Goal: Task Accomplishment & Management: Use online tool/utility

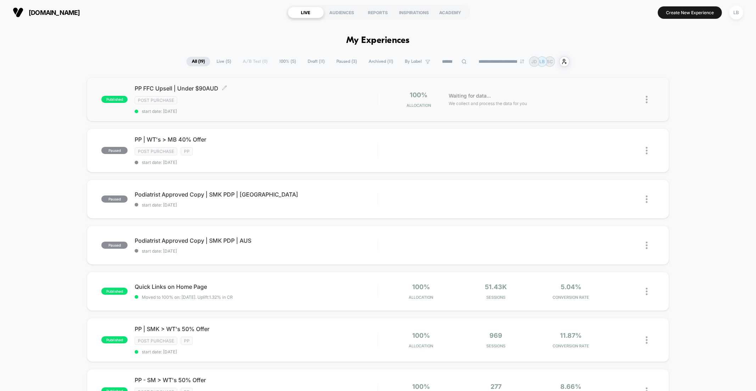
click at [166, 87] on span "PP FFC Upsell | Under $90AUD Click to edit experience details" at bounding box center [256, 88] width 243 height 7
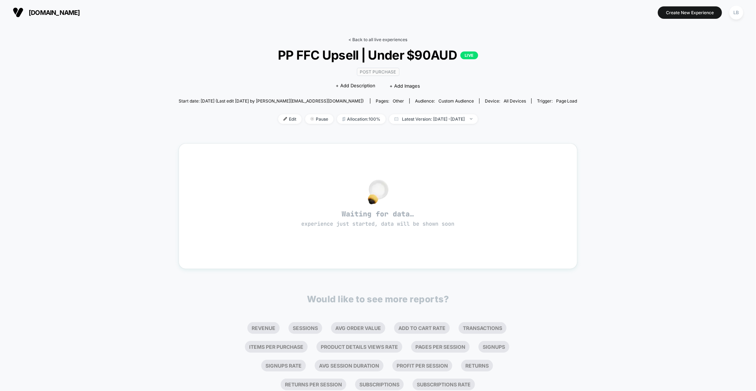
click at [387, 41] on link "< Back to all live experiences" at bounding box center [378, 39] width 59 height 5
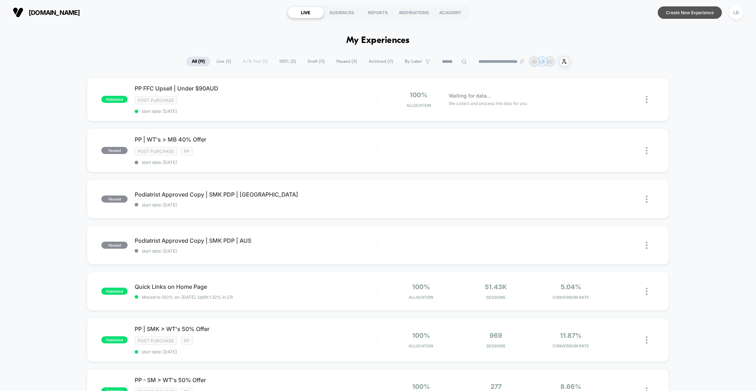
click at [699, 16] on button "Create New Experience" at bounding box center [690, 12] width 64 height 12
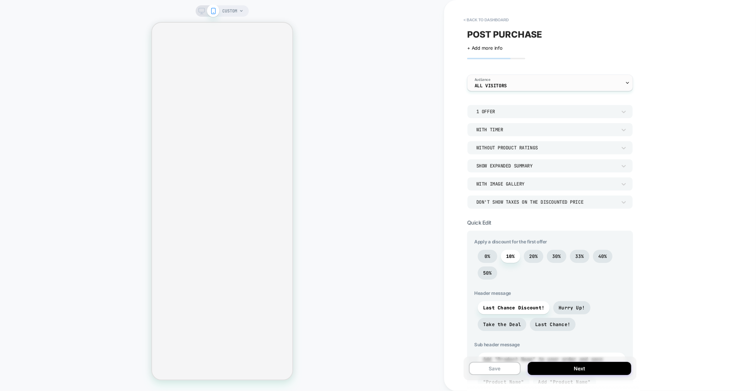
click at [532, 79] on div "Audience All Visitors" at bounding box center [549, 83] width 162 height 16
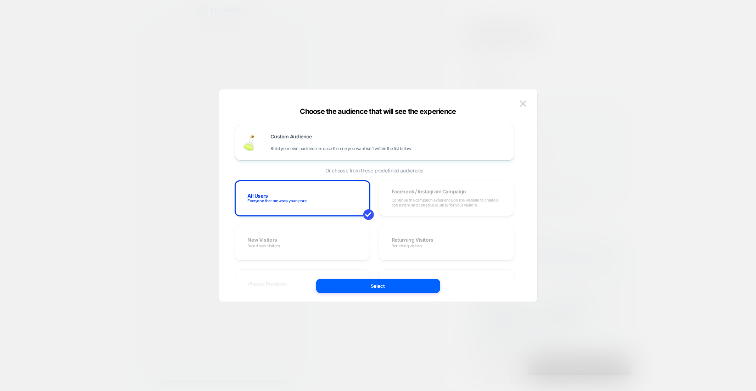
click at [626, 60] on div at bounding box center [378, 195] width 756 height 391
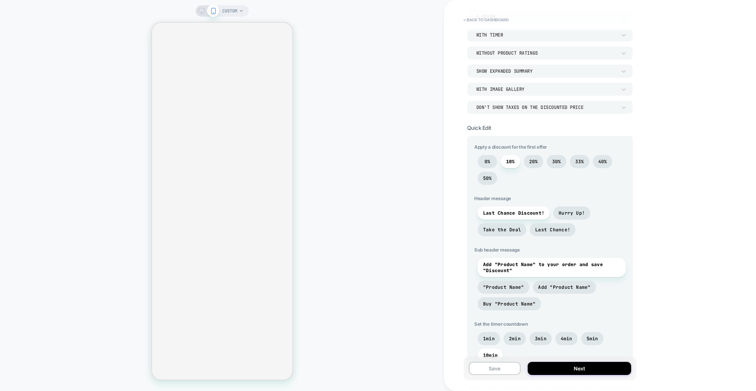
scroll to position [260, 0]
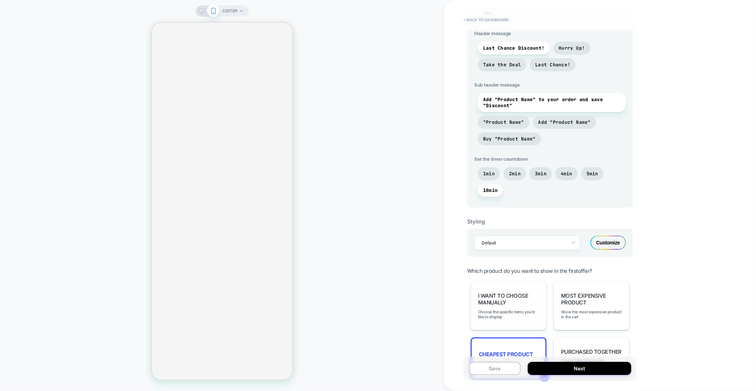
click at [500, 300] on span "I want to choose manually" at bounding box center [508, 298] width 61 height 13
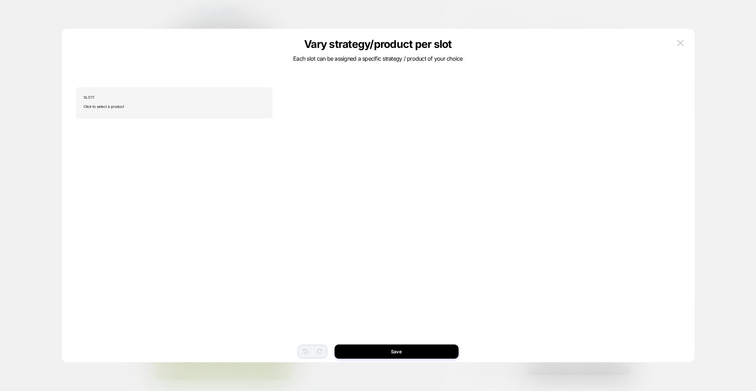
scroll to position [0, 0]
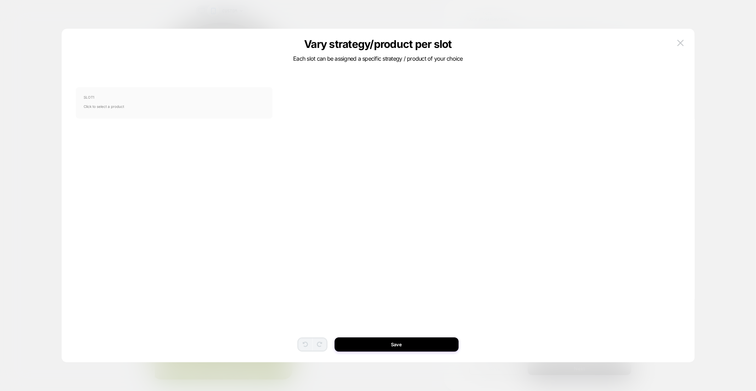
click at [249, 104] on span "Click to select a product" at bounding box center [174, 106] width 181 height 14
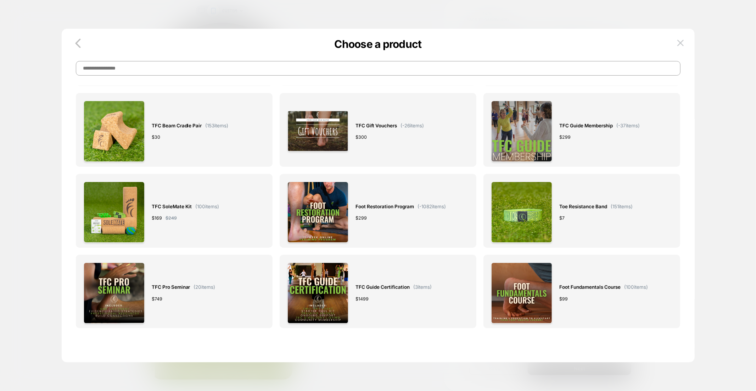
scroll to position [177, 0]
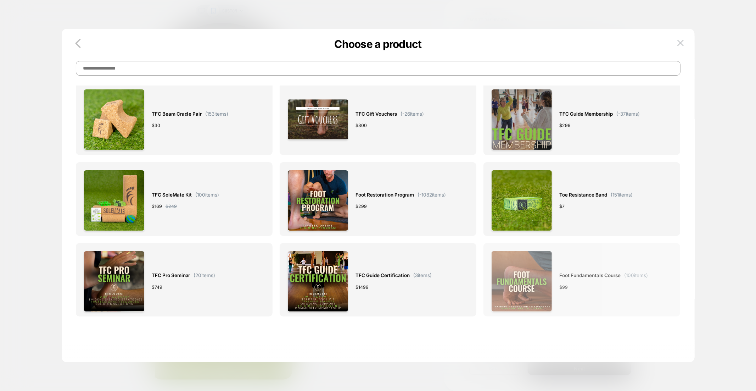
click at [612, 284] on div "$ 99" at bounding box center [603, 286] width 89 height 7
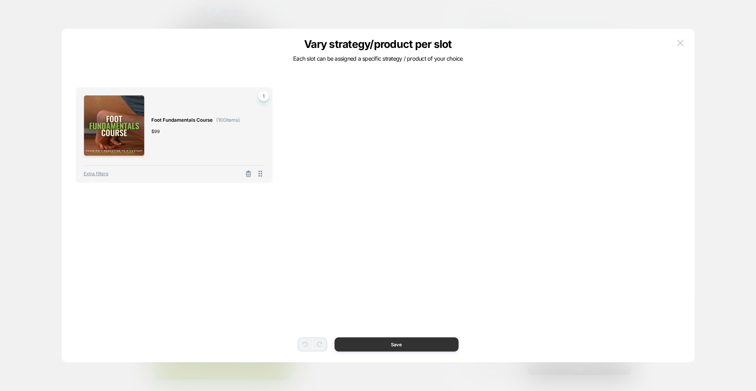
click at [432, 346] on button "Save" at bounding box center [397, 344] width 124 height 14
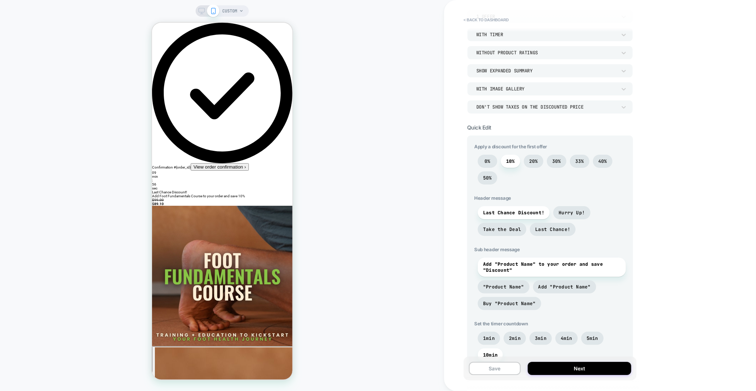
scroll to position [0, 0]
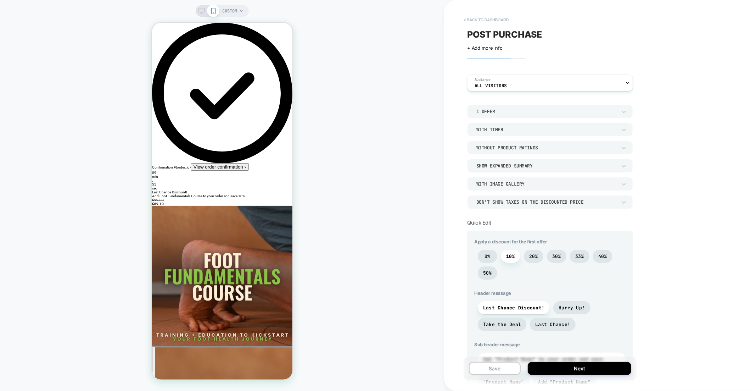
click at [482, 15] on button "< back to dashboard" at bounding box center [486, 19] width 52 height 11
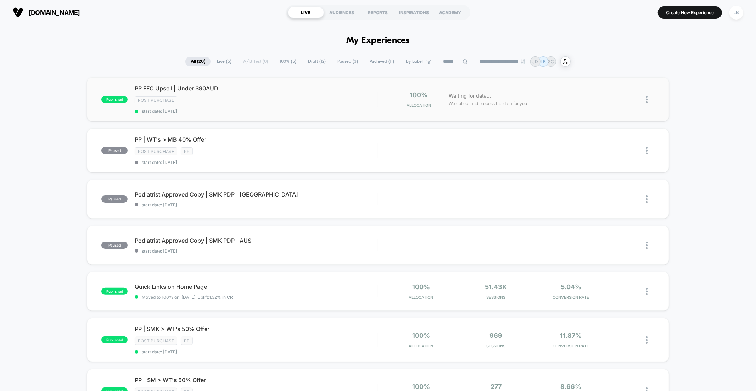
click at [191, 84] on div "published PP FFC Upsell | Under $90AUD Post Purchase start date: [DATE] 100% Al…" at bounding box center [378, 99] width 582 height 44
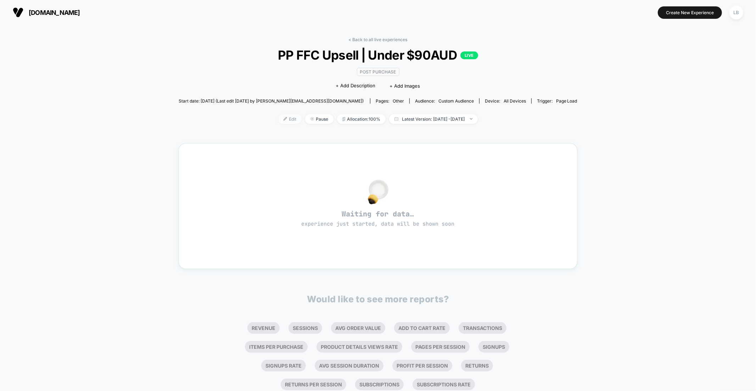
click at [281, 116] on span "Edit" at bounding box center [289, 119] width 23 height 10
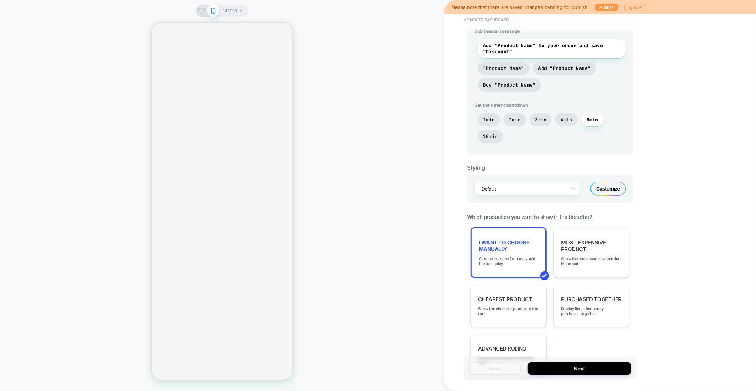
scroll to position [328, 0]
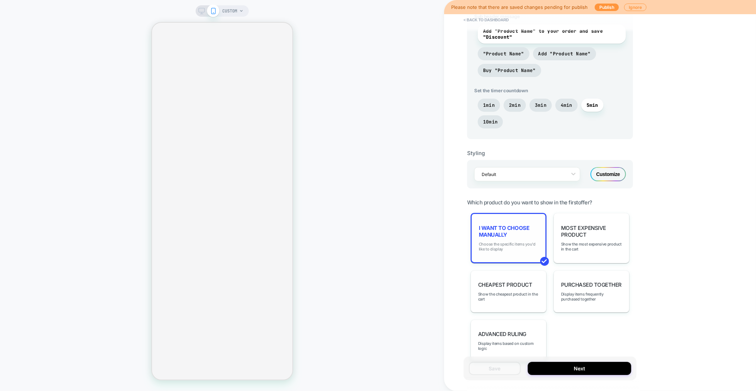
click at [514, 241] on span "Choose the specific items you'd like to display" at bounding box center [509, 246] width 60 height 10
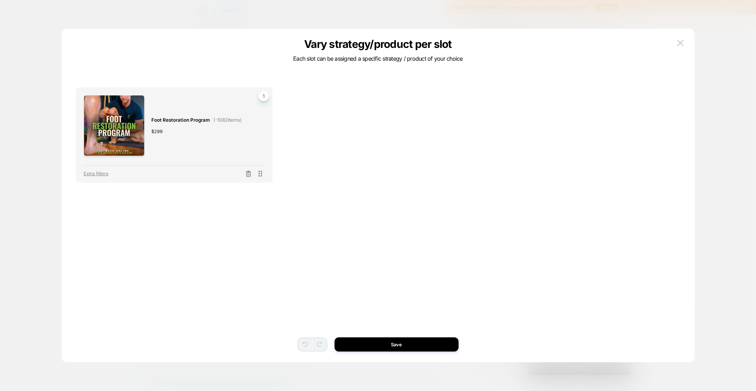
click at [248, 169] on div at bounding box center [248, 173] width 15 height 9
click at [248, 174] on line at bounding box center [248, 174] width 0 height 1
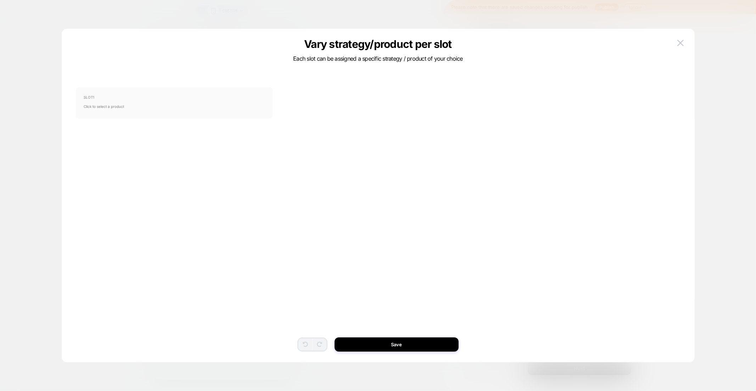
click at [203, 101] on span "Click to select a product" at bounding box center [174, 106] width 181 height 14
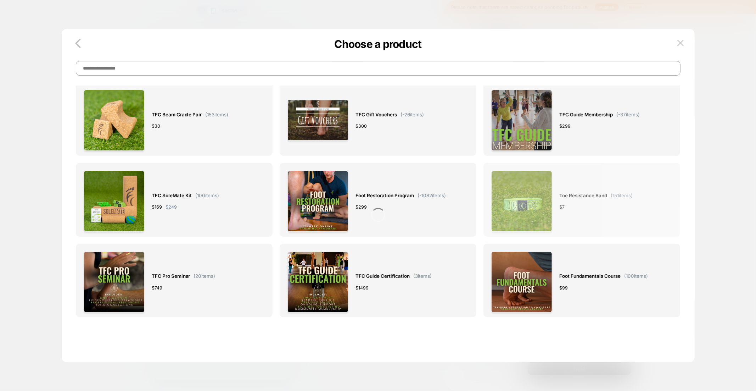
scroll to position [177, 0]
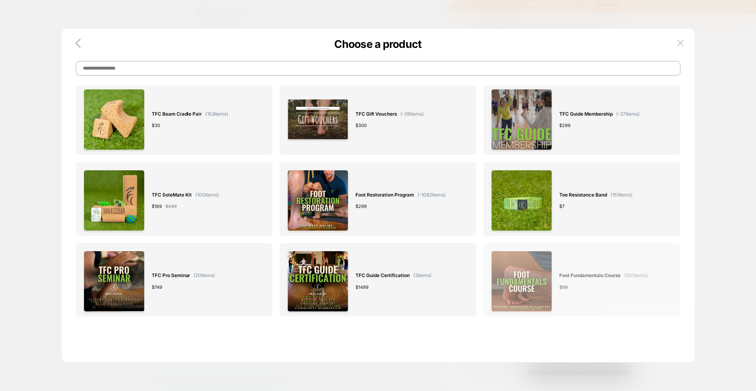
click at [575, 286] on div "$ 99" at bounding box center [603, 286] width 89 height 7
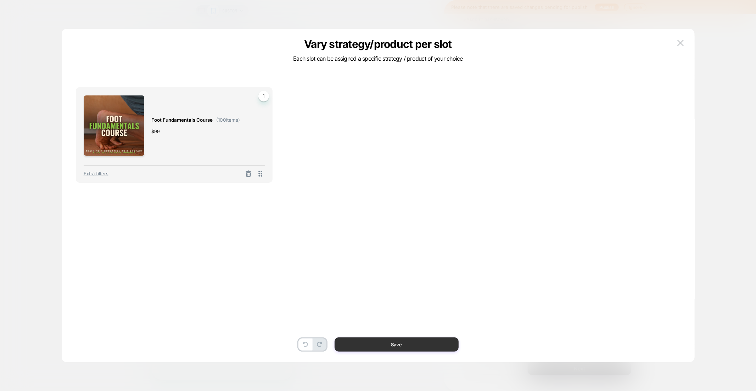
click at [413, 342] on button "Save" at bounding box center [397, 344] width 124 height 14
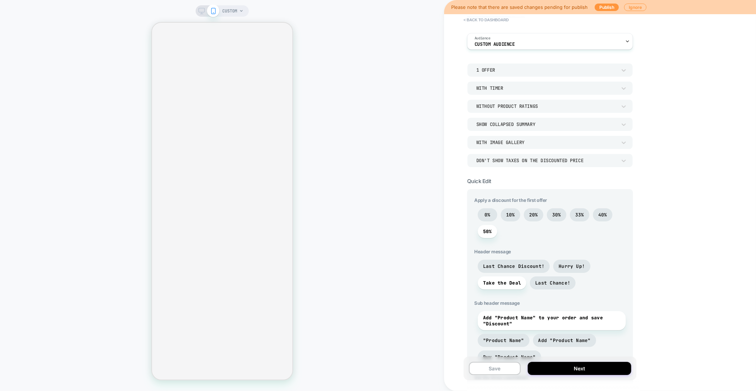
scroll to position [50, 0]
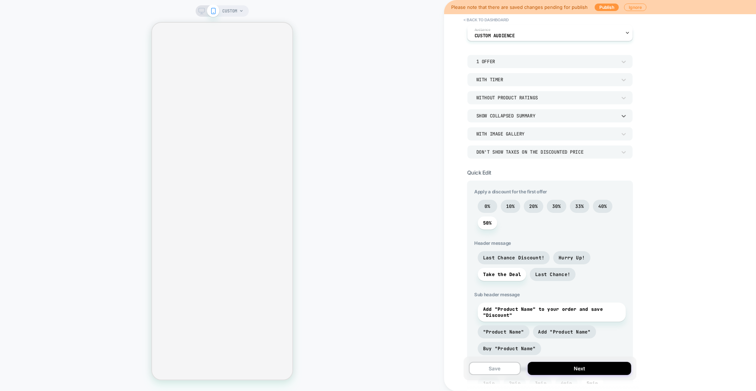
click at [521, 115] on div "Show Collapsed Summary" at bounding box center [546, 116] width 140 height 6
click at [523, 113] on div "Show Collapsed Summary" at bounding box center [546, 116] width 140 height 6
click at [522, 133] on div "Show Fixed Summary" at bounding box center [550, 134] width 160 height 15
click at [528, 118] on div "Show Fixed Summary" at bounding box center [546, 116] width 140 height 6
click at [525, 146] on div "Show Collapsed Summary" at bounding box center [550, 148] width 160 height 15
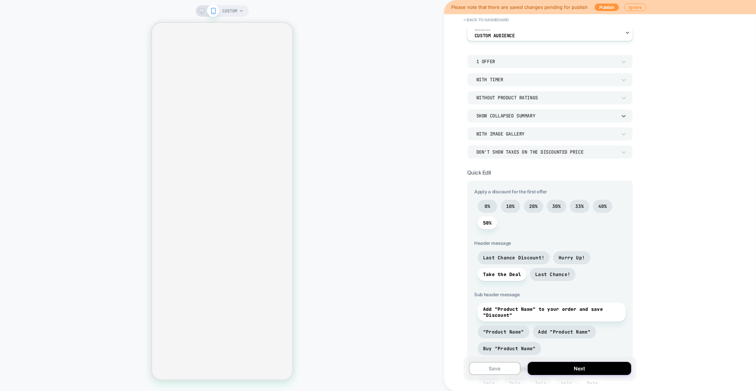
click at [530, 119] on div "Show Collapsed Summary" at bounding box center [550, 115] width 166 height 13
click at [520, 159] on div "Show Expanded Summary" at bounding box center [550, 163] width 160 height 15
click at [528, 114] on div "Show Expanded Summary" at bounding box center [546, 116] width 140 height 6
click at [514, 150] on div "Show Collapsed Summary" at bounding box center [550, 148] width 160 height 15
click at [516, 137] on div "With Image Gallery" at bounding box center [546, 133] width 147 height 7
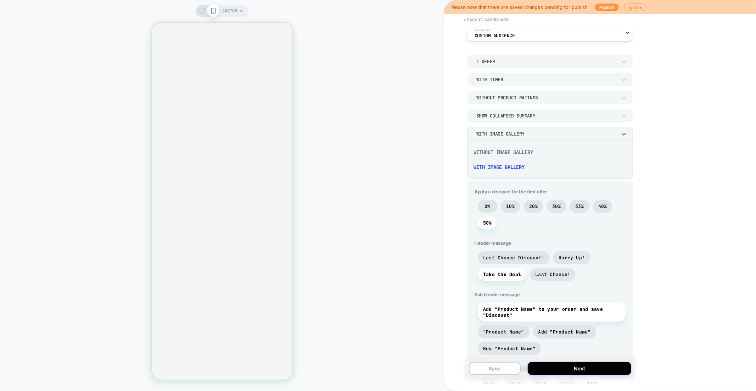
click at [528, 152] on div "Without Image Gallery" at bounding box center [550, 152] width 160 height 15
click at [534, 135] on div "Without Image Gallery" at bounding box center [546, 134] width 140 height 6
click at [523, 172] on div "With Image Gallery" at bounding box center [550, 167] width 160 height 15
click at [522, 154] on div "Don't show taxes on the discounted price" at bounding box center [546, 152] width 140 height 6
click at [471, 56] on div at bounding box center [378, 195] width 756 height 391
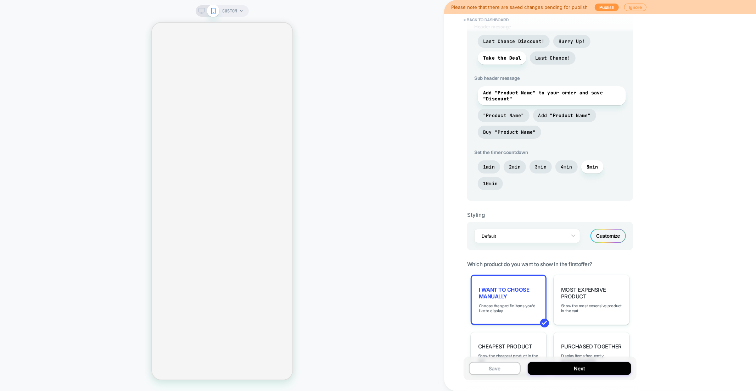
scroll to position [267, 0]
click at [607, 233] on div "Customize" at bounding box center [608, 235] width 35 height 14
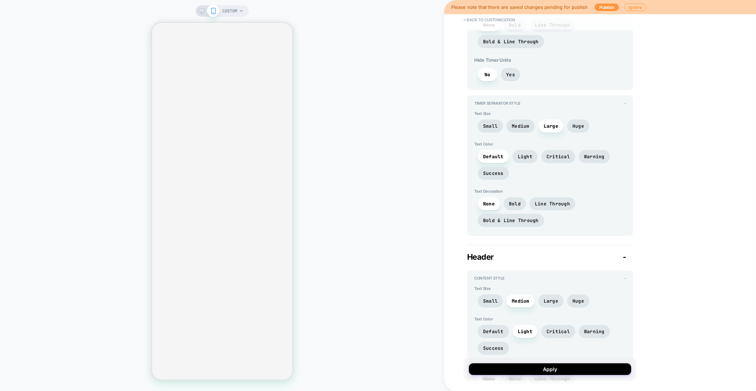
scroll to position [501, 0]
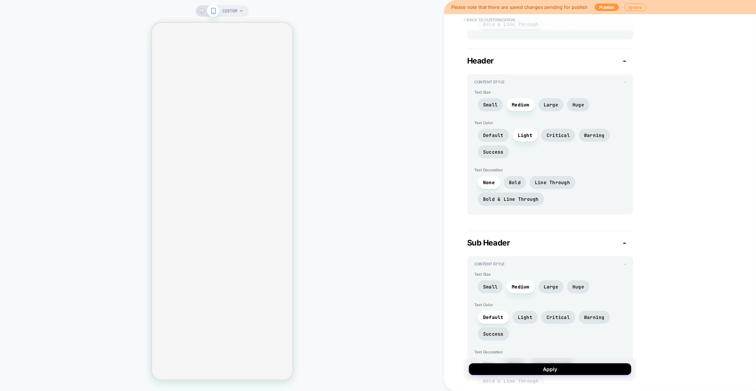
click at [498, 20] on button "< Back to customization" at bounding box center [489, 19] width 58 height 11
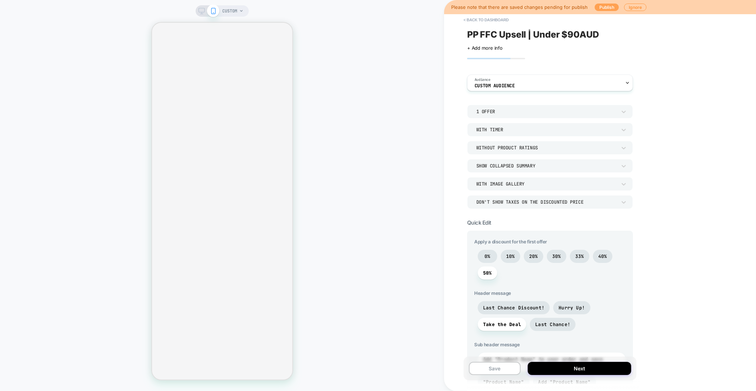
click at [607, 8] on button "Publish" at bounding box center [607, 7] width 24 height 7
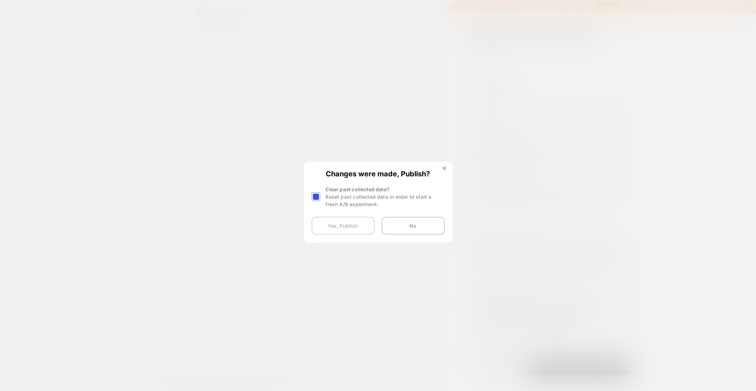
click at [361, 233] on button "Yes, Publish" at bounding box center [343, 226] width 63 height 18
click at [362, 229] on button "Yes, Publish" at bounding box center [343, 226] width 63 height 18
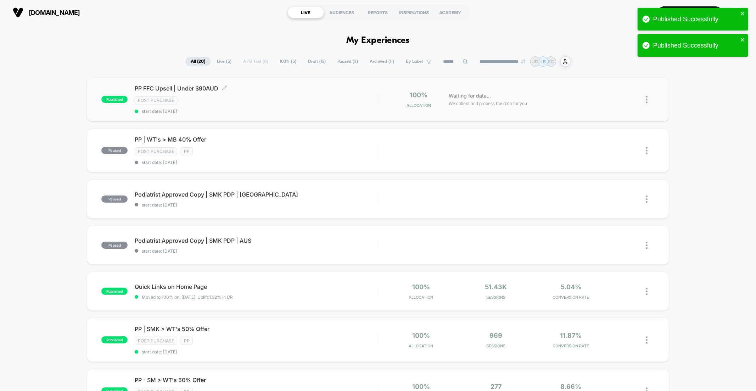
click at [168, 86] on span "PP FFC Upsell | Under $90AUD Click to edit experience details" at bounding box center [256, 88] width 243 height 7
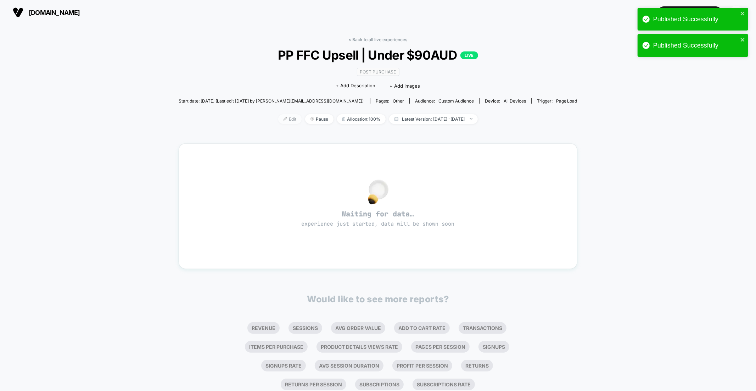
click at [279, 120] on span "Edit" at bounding box center [289, 119] width 23 height 10
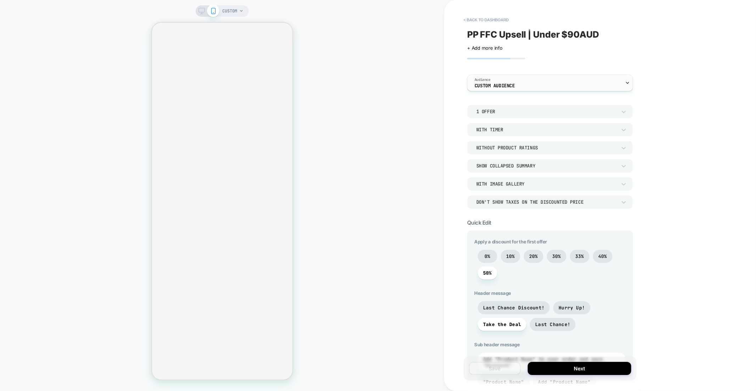
click at [524, 77] on div "Audience Custom Audience" at bounding box center [549, 83] width 162 height 16
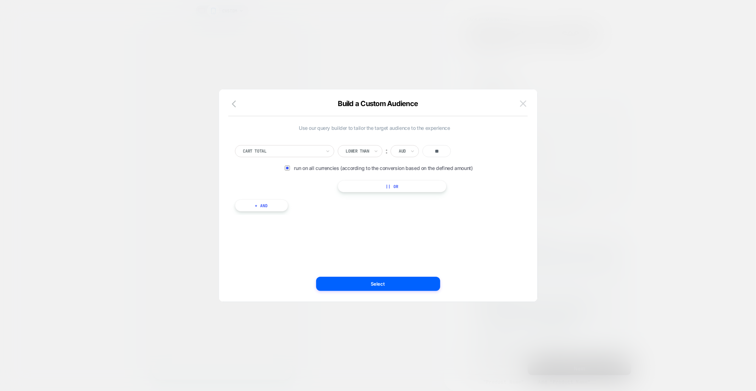
click at [520, 103] on img at bounding box center [523, 103] width 6 height 6
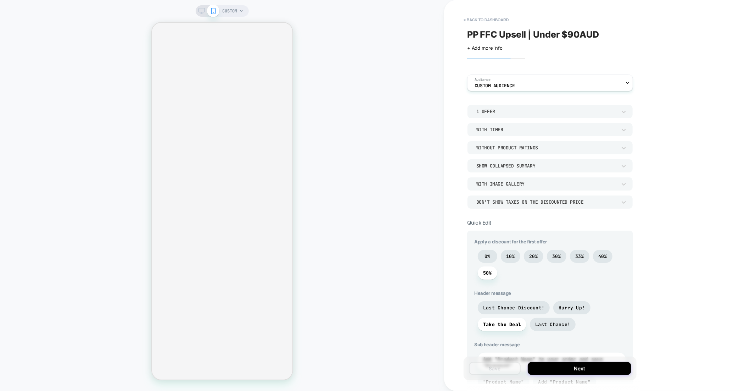
click at [509, 111] on div "1 Offer" at bounding box center [546, 111] width 140 height 6
click at [509, 111] on div at bounding box center [378, 195] width 756 height 391
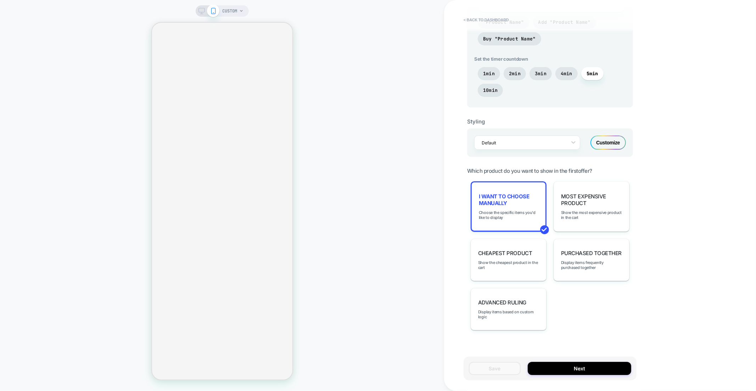
scroll to position [367, 0]
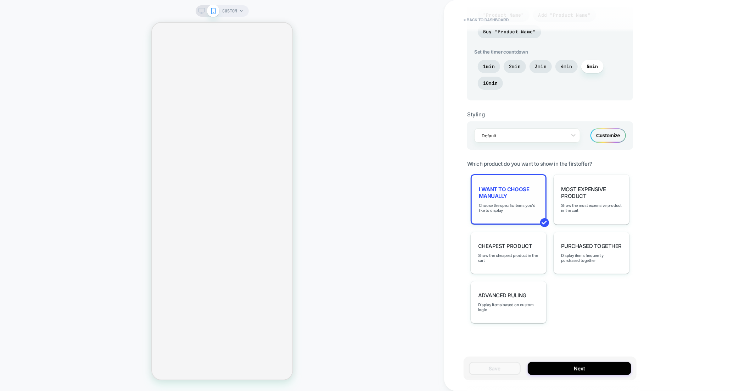
click at [509, 180] on div "I want to choose manually Choose the specific items you'd like to display" at bounding box center [509, 199] width 76 height 50
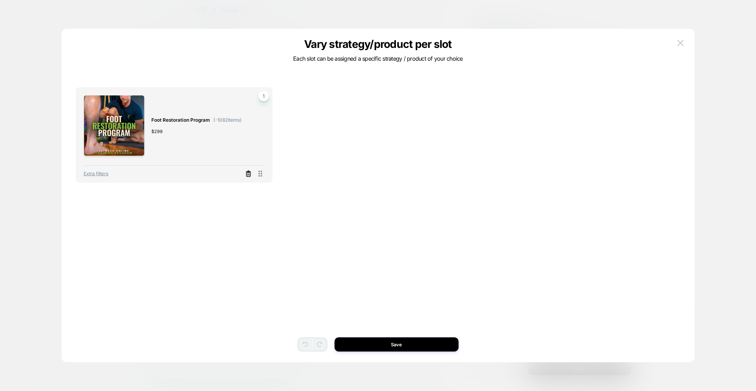
click at [250, 173] on icon at bounding box center [248, 173] width 7 height 7
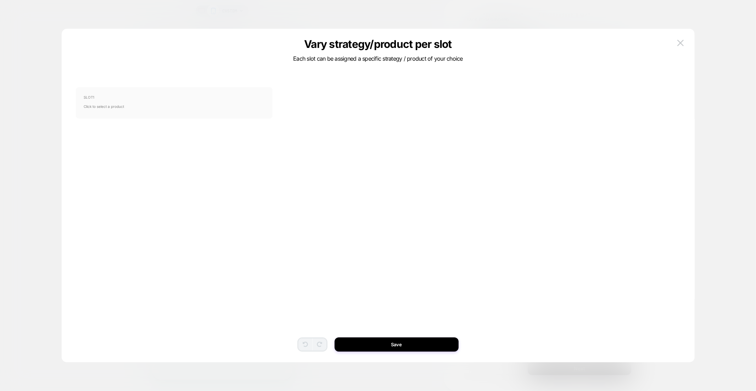
click at [197, 111] on span "Click to select a product" at bounding box center [174, 106] width 181 height 14
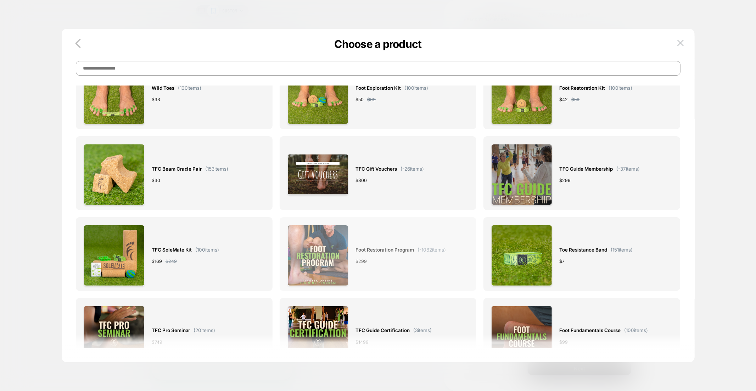
scroll to position [177, 0]
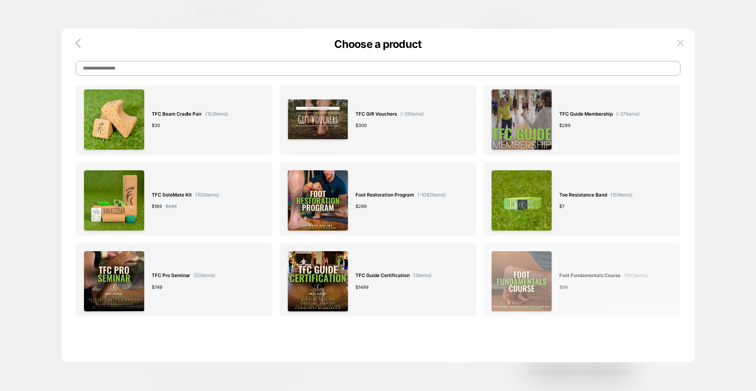
click at [523, 275] on img at bounding box center [521, 281] width 61 height 61
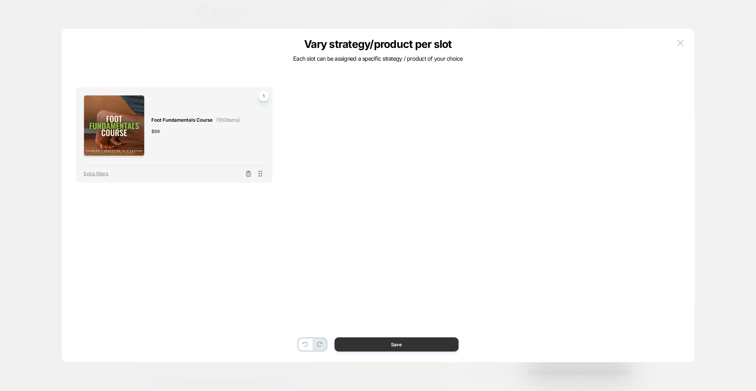
click at [410, 340] on button "Save" at bounding box center [397, 344] width 124 height 14
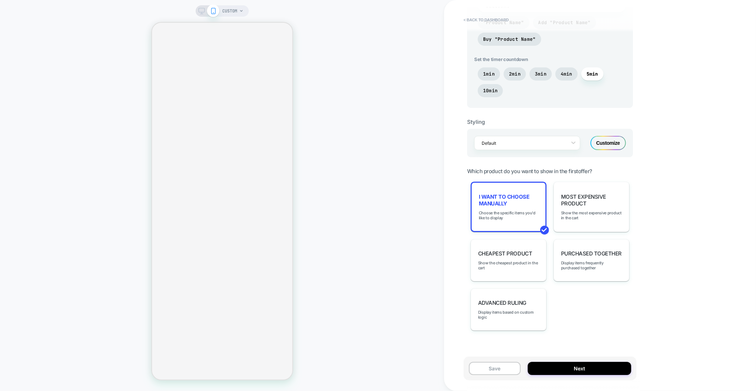
scroll to position [367, 0]
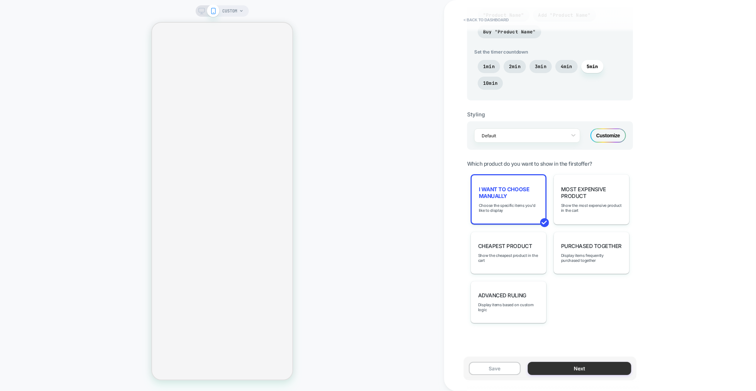
click at [613, 370] on button "Next" at bounding box center [580, 368] width 104 height 13
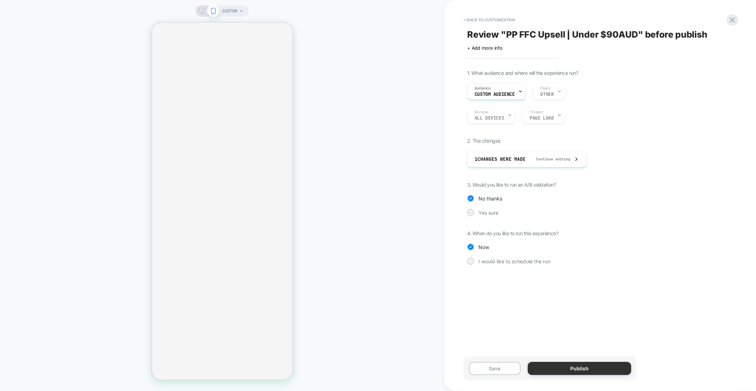
click at [588, 370] on button "Publish" at bounding box center [580, 368] width 104 height 13
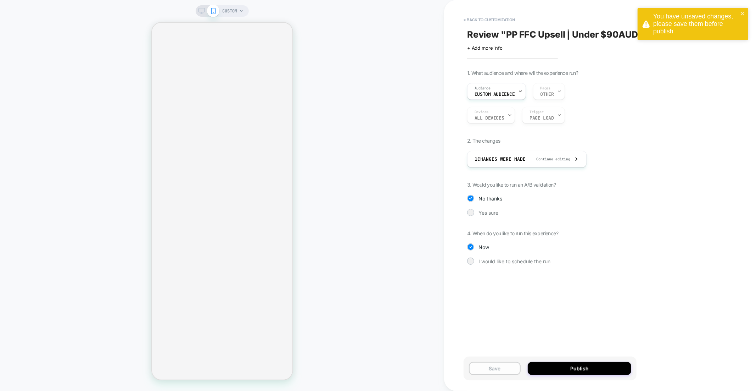
click at [497, 368] on button "Save" at bounding box center [495, 368] width 52 height 13
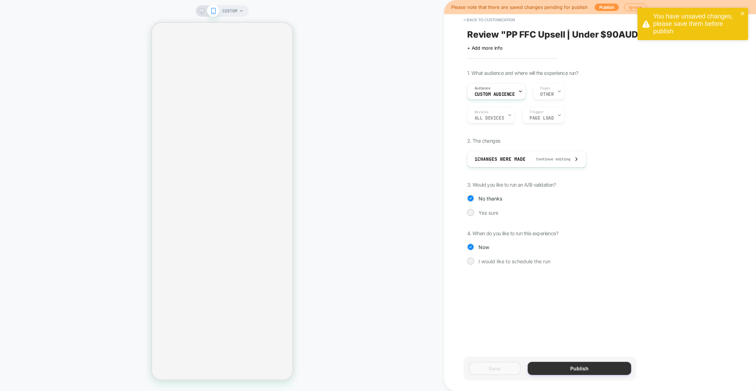
click at [590, 367] on button "Publish" at bounding box center [580, 368] width 104 height 13
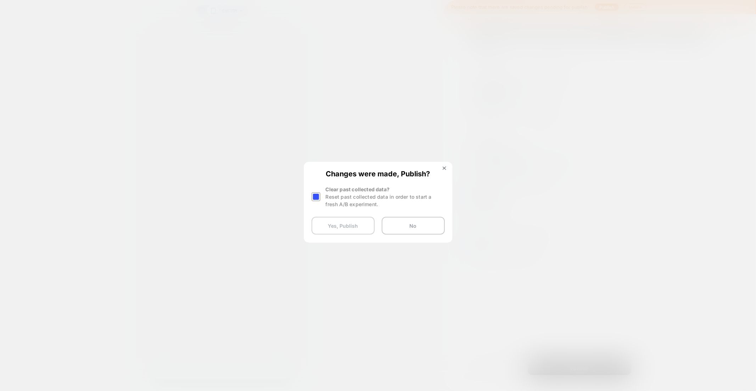
click at [355, 230] on button "Yes, Publish" at bounding box center [343, 226] width 63 height 18
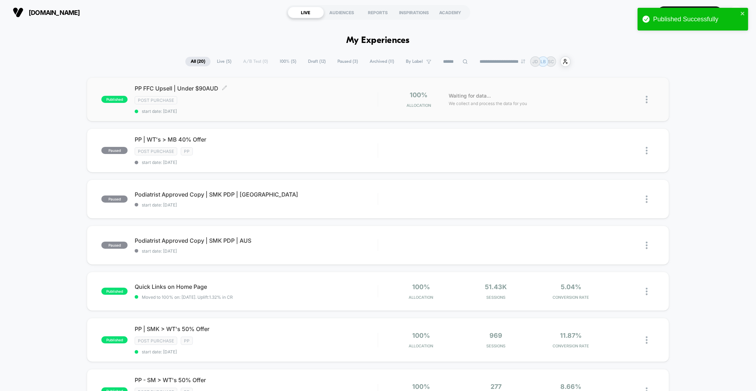
click at [155, 85] on span "PP FFC Upsell | Under $90AUD Click to edit experience details" at bounding box center [256, 88] width 243 height 7
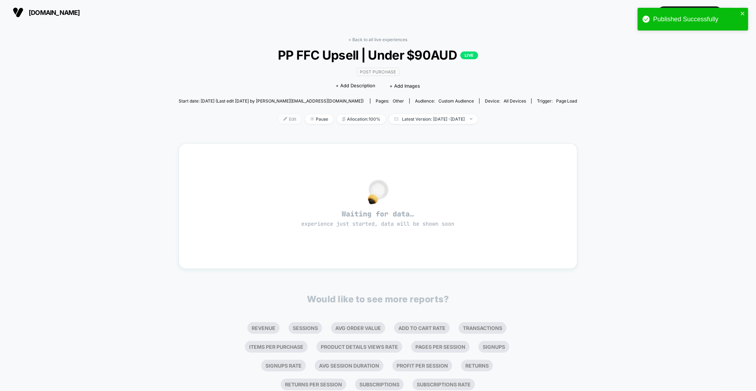
click at [279, 122] on span "Edit" at bounding box center [289, 119] width 23 height 10
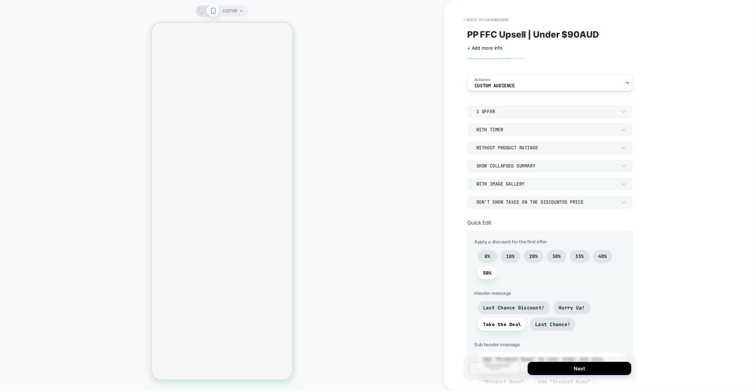
click at [486, 20] on button "< back to dashboard" at bounding box center [486, 19] width 52 height 11
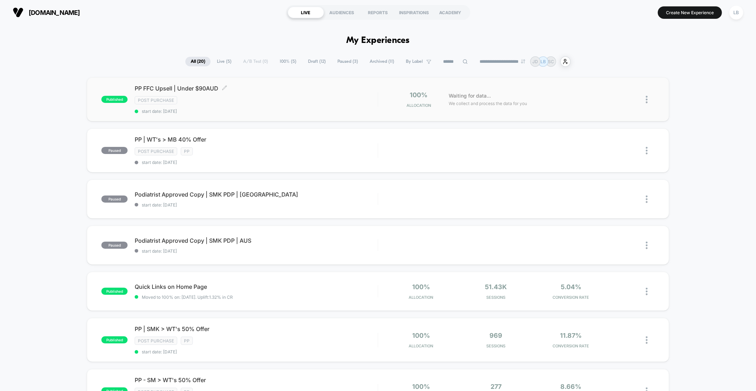
click at [150, 88] on span "PP FFC Upsell | Under $90AUD Click to edit experience details" at bounding box center [256, 88] width 243 height 7
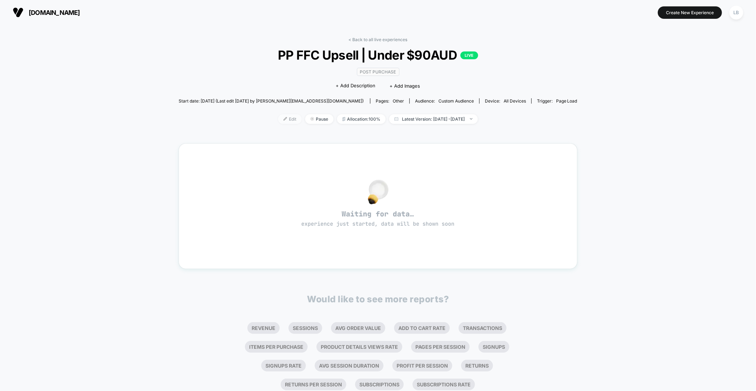
click at [278, 119] on span "Edit" at bounding box center [289, 119] width 23 height 10
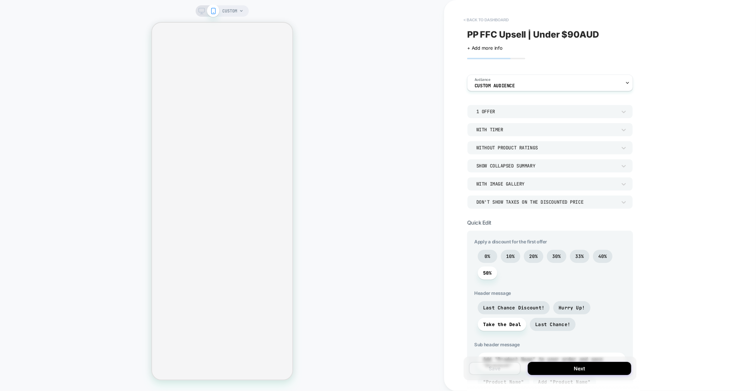
click at [480, 20] on button "< back to dashboard" at bounding box center [486, 19] width 52 height 11
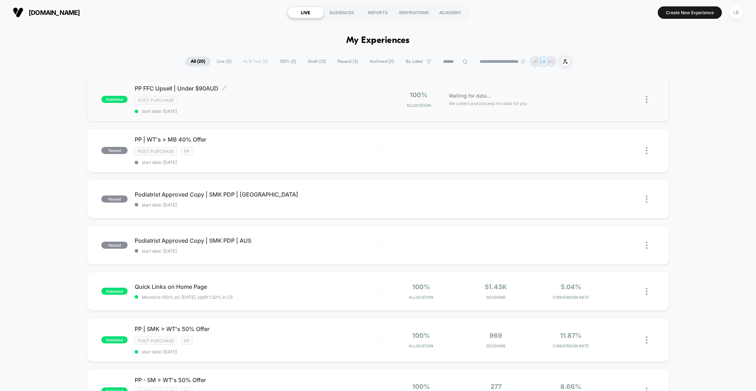
click at [140, 85] on span "PP FFC Upsell | Under $90AUD Click to edit experience details" at bounding box center [256, 88] width 243 height 7
